Goal: Use online tool/utility: Utilize a website feature to perform a specific function

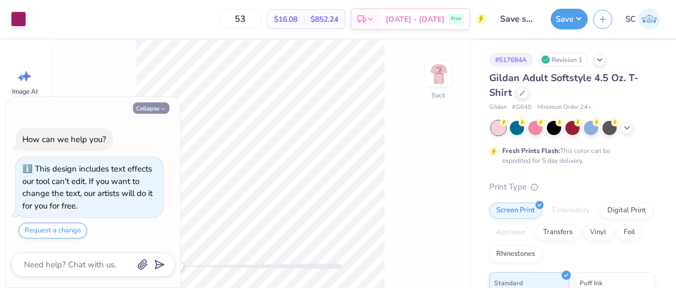
click at [145, 105] on button "Collapse" at bounding box center [151, 107] width 36 height 11
type textarea "x"
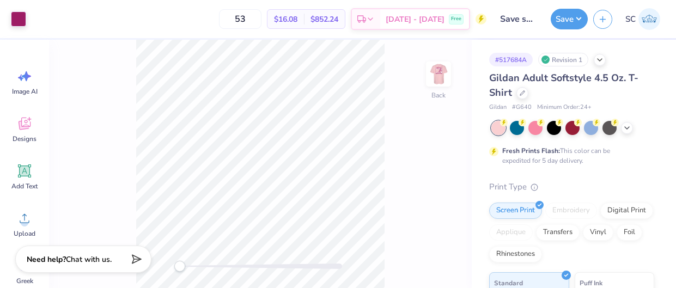
click at [278, 266] on div at bounding box center [260, 265] width 163 height 5
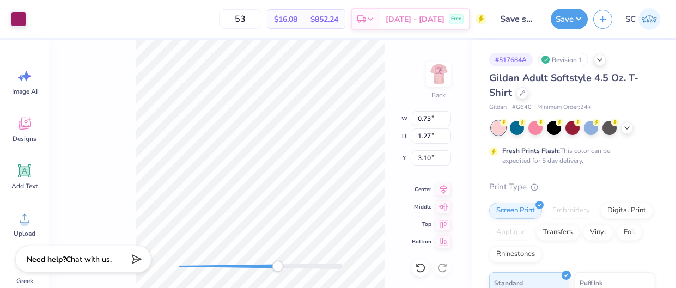
type input "0.73"
type input "1.27"
type input "3.10"
type input "0.56"
type input "0.97"
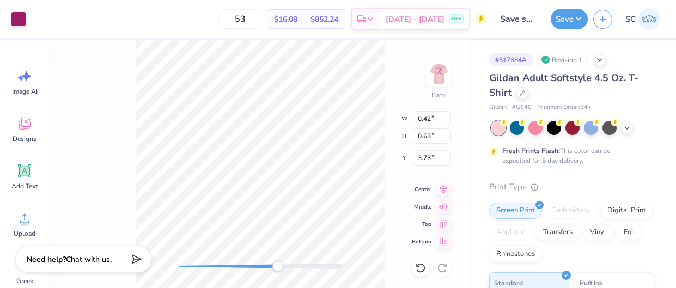
type input "0.25"
type input "0.37"
type input "0.24"
type input "3.00"
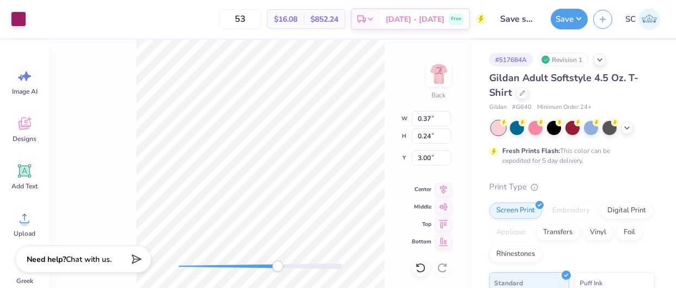
type input "0.29"
type input "0.59"
type input "3.10"
type input "0.21"
type input "0.44"
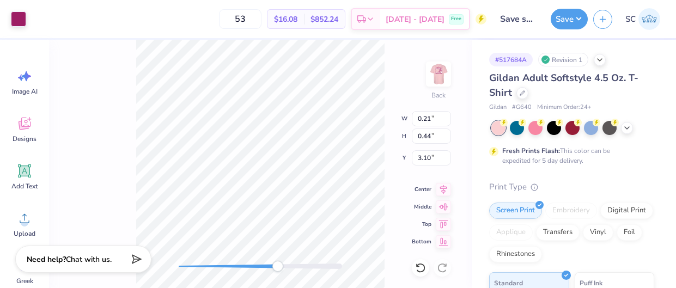
type input "0.56"
type input "0.97"
type input "0.45"
type input "0.78"
type input "0.30"
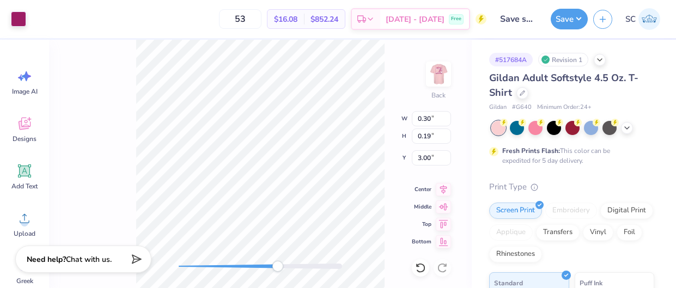
type input "0.19"
type input "0.25"
type input "0.37"
type input "3.73"
type input "0.45"
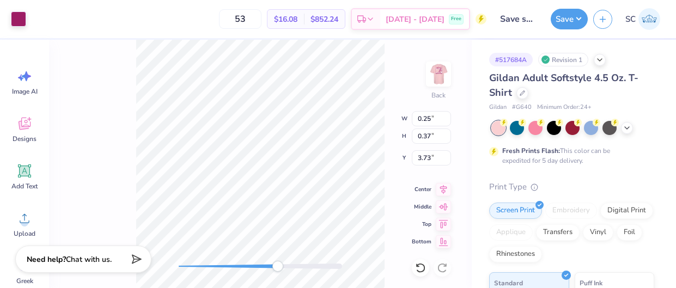
type input "0.78"
type input "3.10"
type input "0.21"
type input "0.44"
type input "3.10"
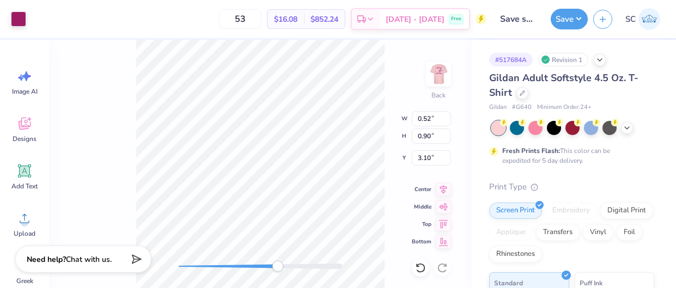
type input "0.52"
type input "0.90"
type input "0.28"
type input "0.42"
type input "3.72"
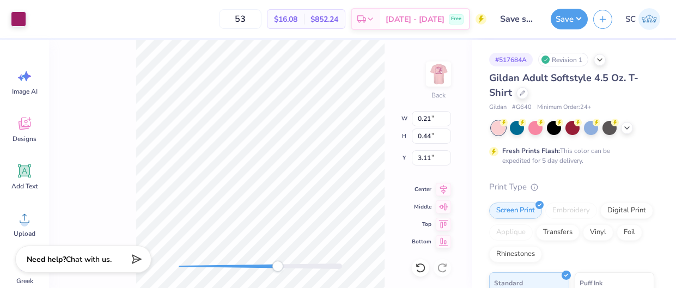
type input "0.25"
type input "0.52"
type input "0.20"
type input "0.45"
type input "3.11"
